Goal: Task Accomplishment & Management: Manage account settings

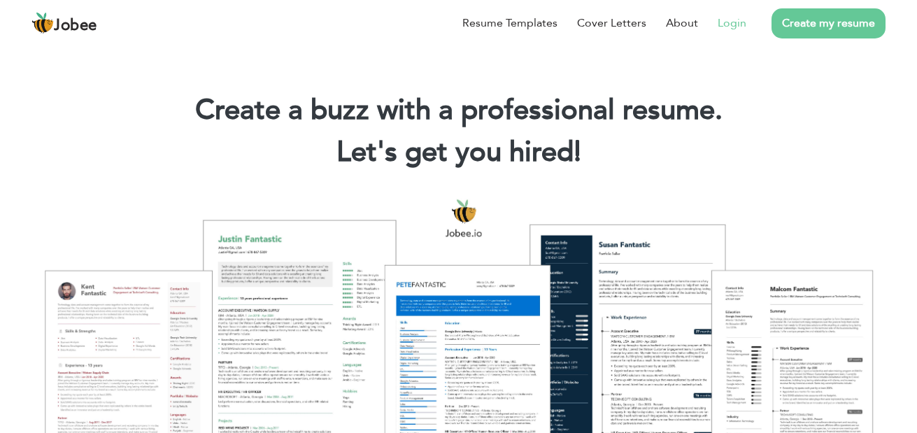
click at [736, 26] on link "Login" at bounding box center [732, 23] width 29 height 17
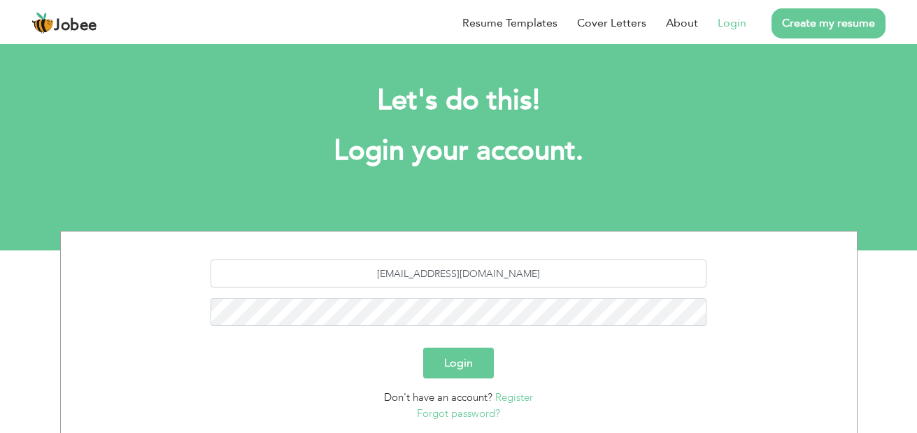
type input "[EMAIL_ADDRESS][DOMAIN_NAME]"
click at [423, 348] on button "Login" at bounding box center [458, 363] width 71 height 31
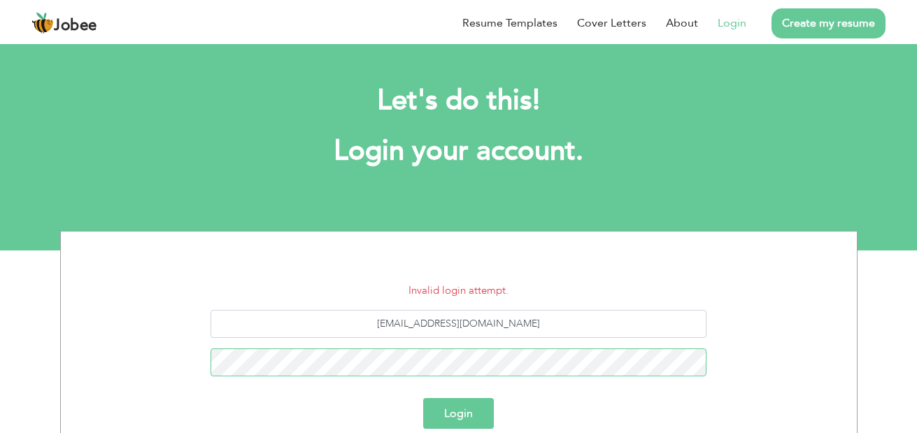
click at [423, 398] on button "Login" at bounding box center [458, 413] width 71 height 31
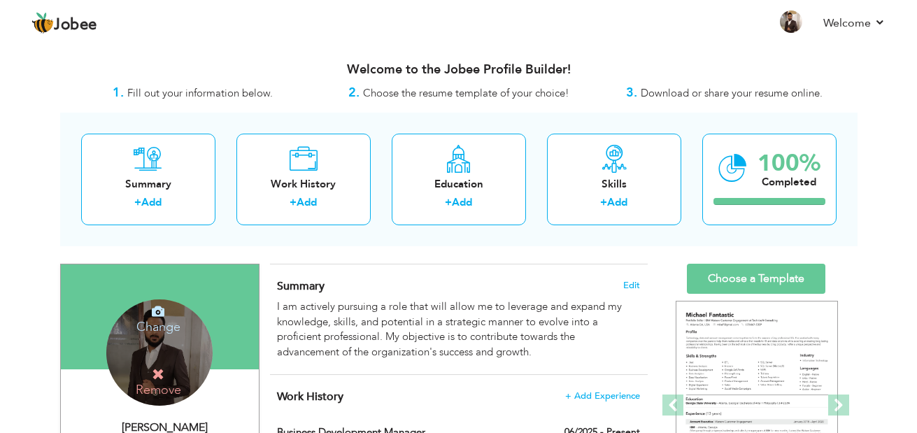
click at [159, 311] on icon at bounding box center [158, 311] width 13 height 13
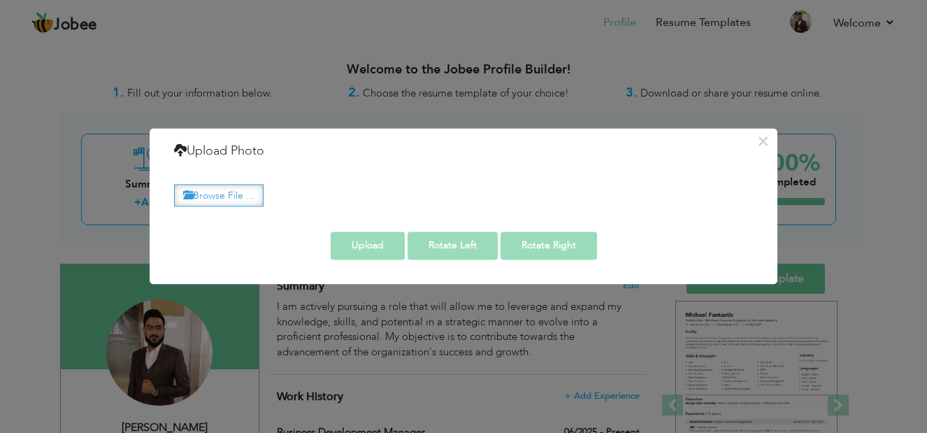
click at [244, 187] on label "Browse File ..." at bounding box center [219, 196] width 90 height 22
click at [0, 0] on input "Browse File ..." at bounding box center [0, 0] width 0 height 0
